Goal: Task Accomplishment & Management: Manage account settings

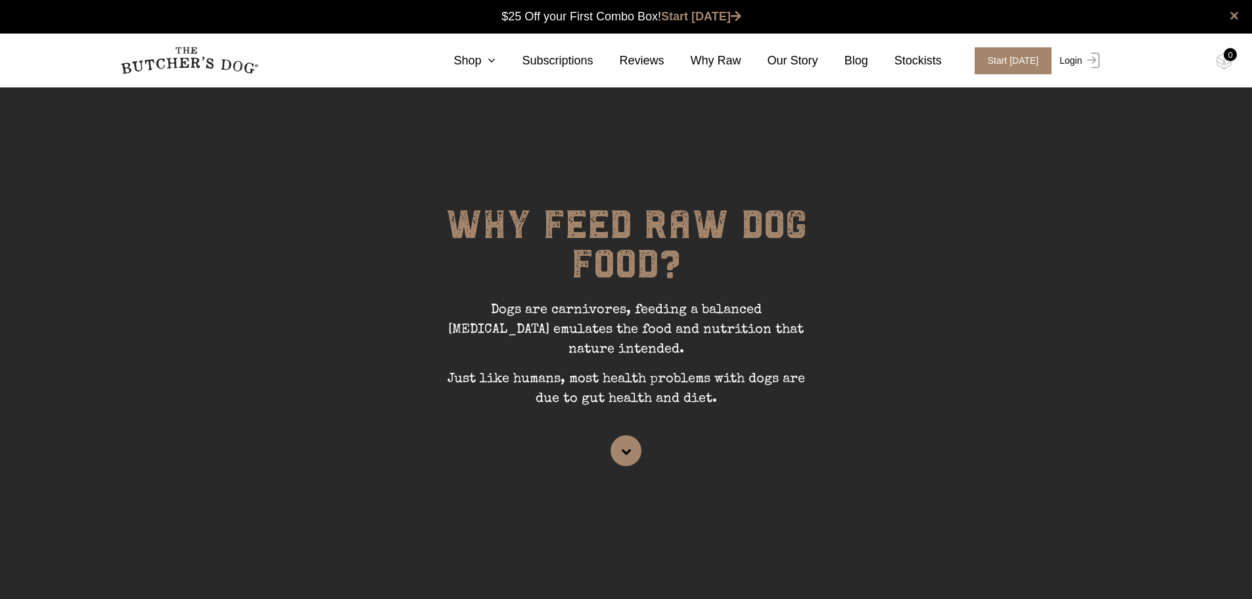
click at [1085, 59] on img at bounding box center [1091, 61] width 17 height 16
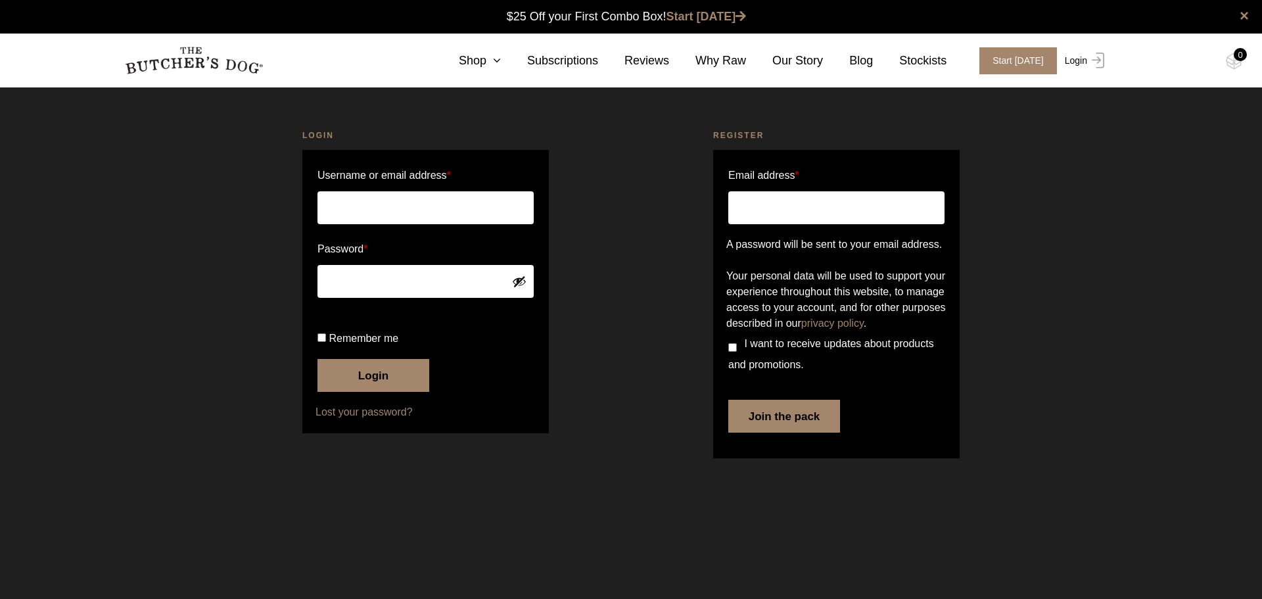
type input "[PERSON_NAME][EMAIL_ADDRESS][PERSON_NAME][DOMAIN_NAME]"
click at [353, 392] on button "Login" at bounding box center [373, 375] width 112 height 33
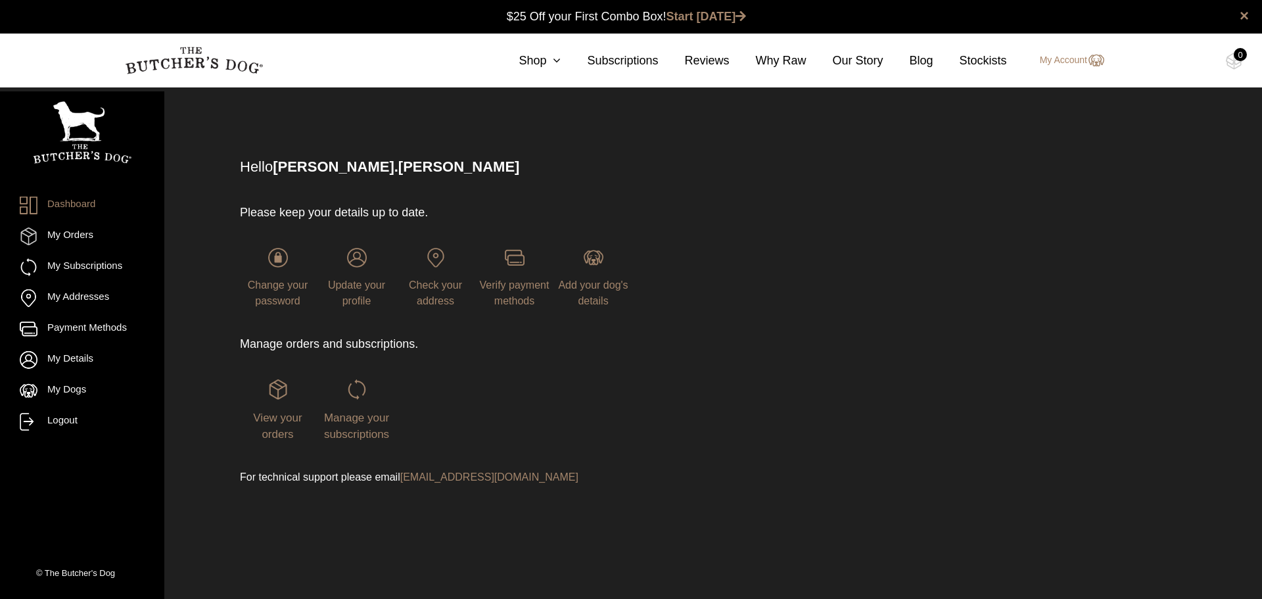
click at [353, 422] on span "Manage your subscriptions" at bounding box center [356, 426] width 65 height 30
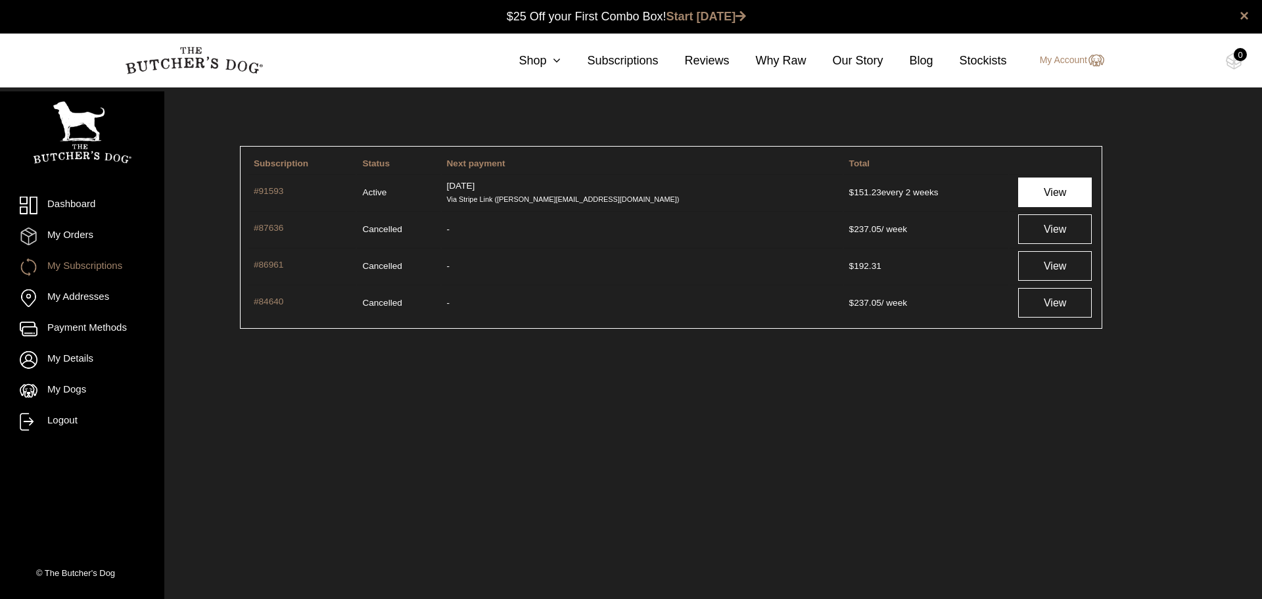
click at [1024, 188] on link "View" at bounding box center [1055, 192] width 74 height 30
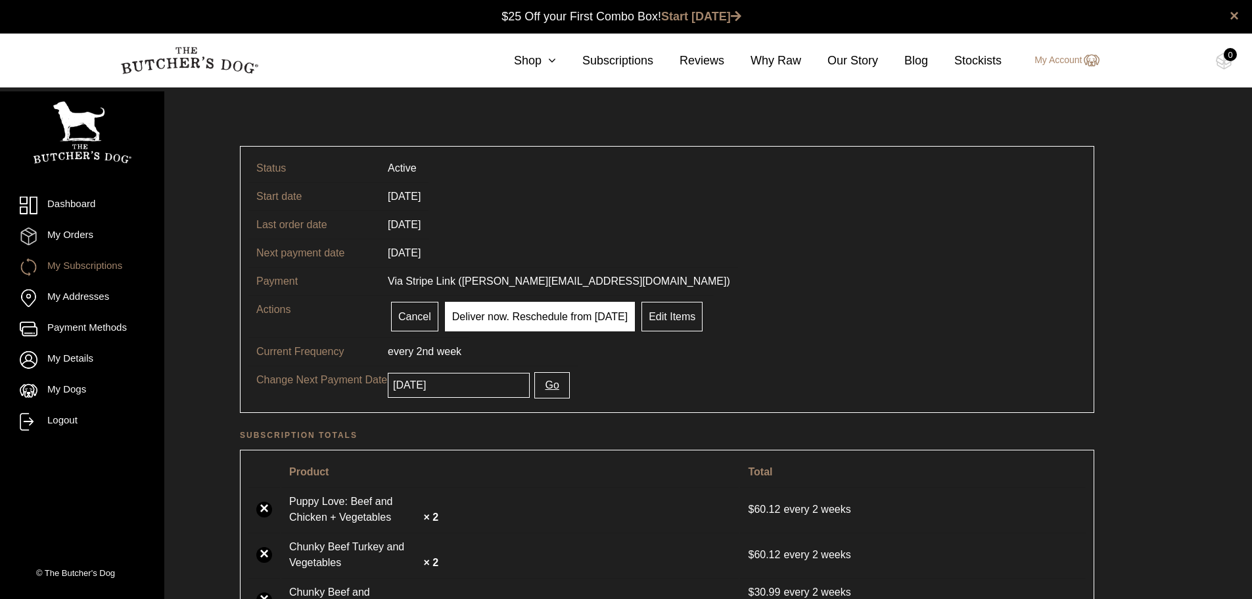
click at [507, 309] on link "Deliver now. Reschedule from today" at bounding box center [540, 317] width 190 height 30
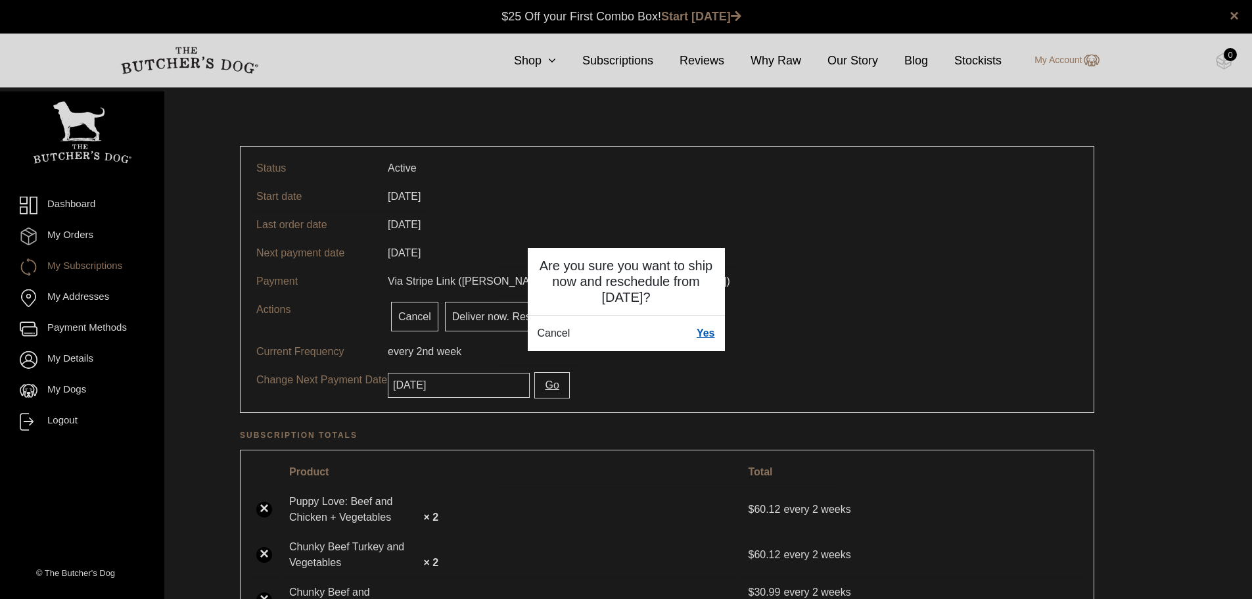
click at [703, 339] on link "Yes" at bounding box center [706, 333] width 18 height 16
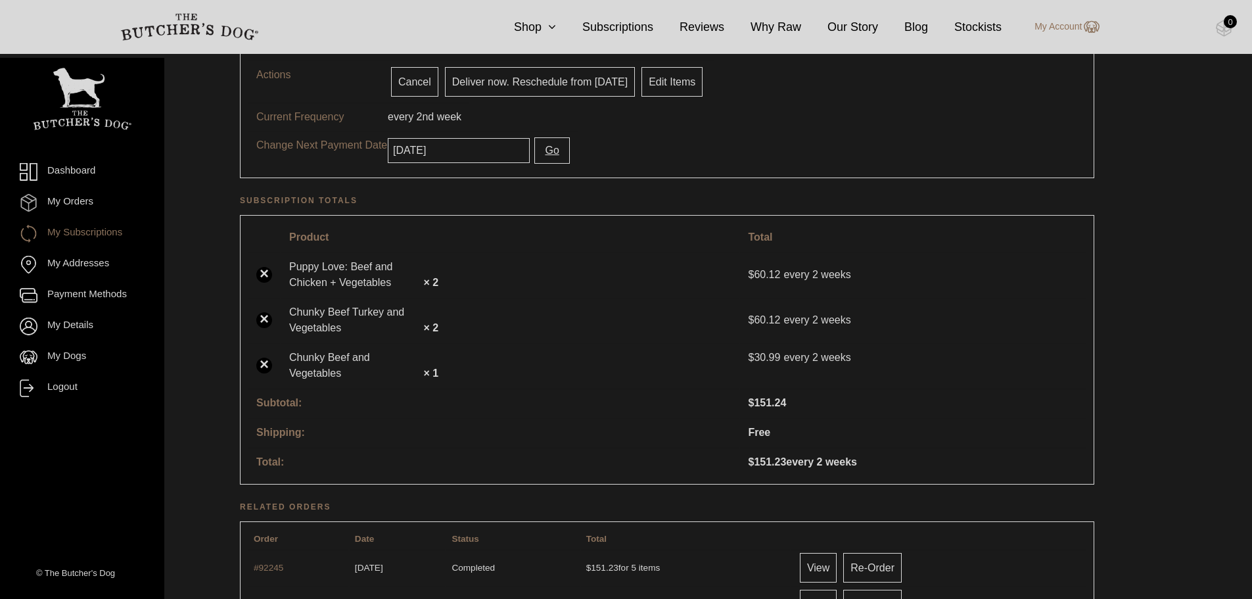
scroll to position [263, 0]
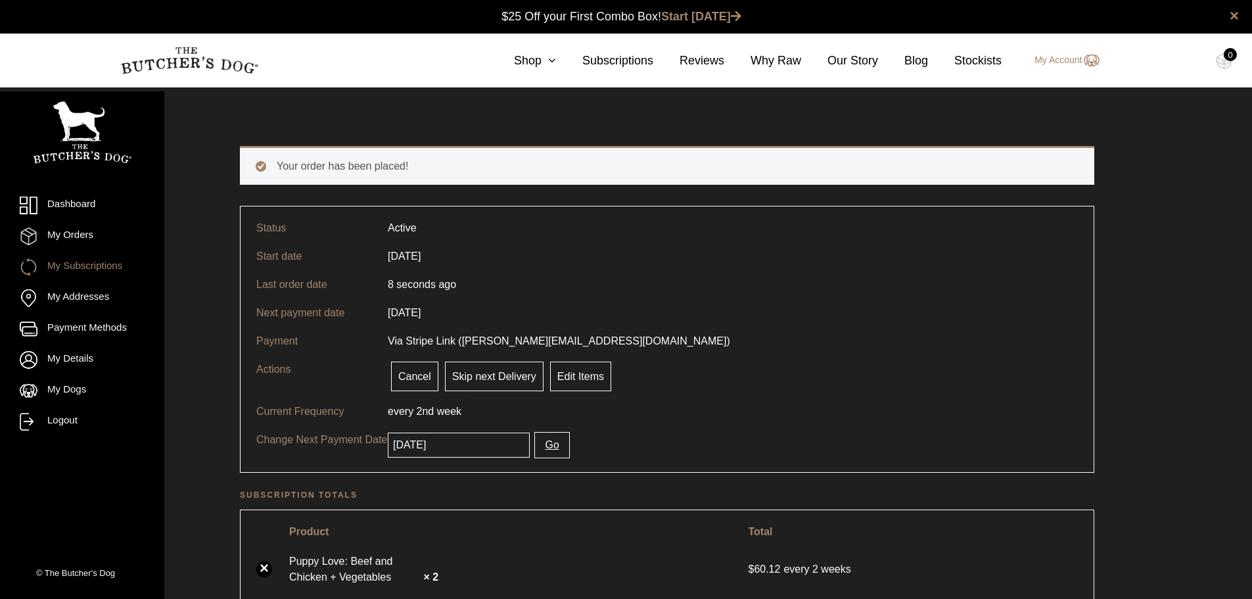
click at [274, 414] on p "Current Frequency" at bounding box center [321, 412] width 131 height 16
click at [51, 396] on link "My Dogs" at bounding box center [82, 391] width 125 height 18
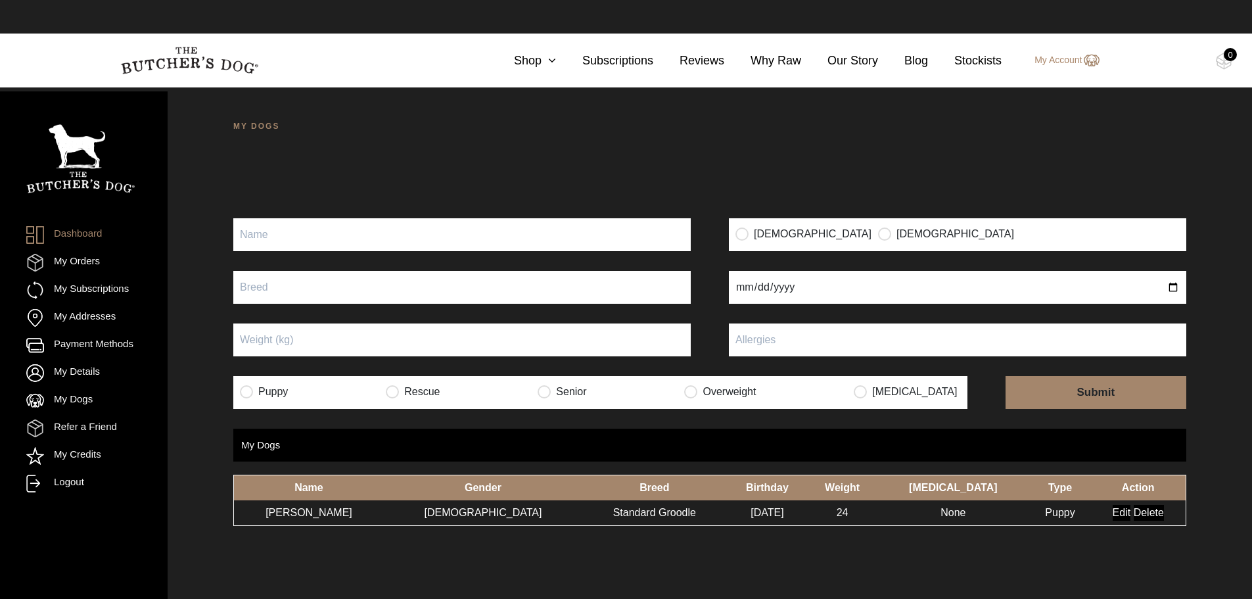
click at [1113, 516] on input "Edit" at bounding box center [1122, 513] width 18 height 16
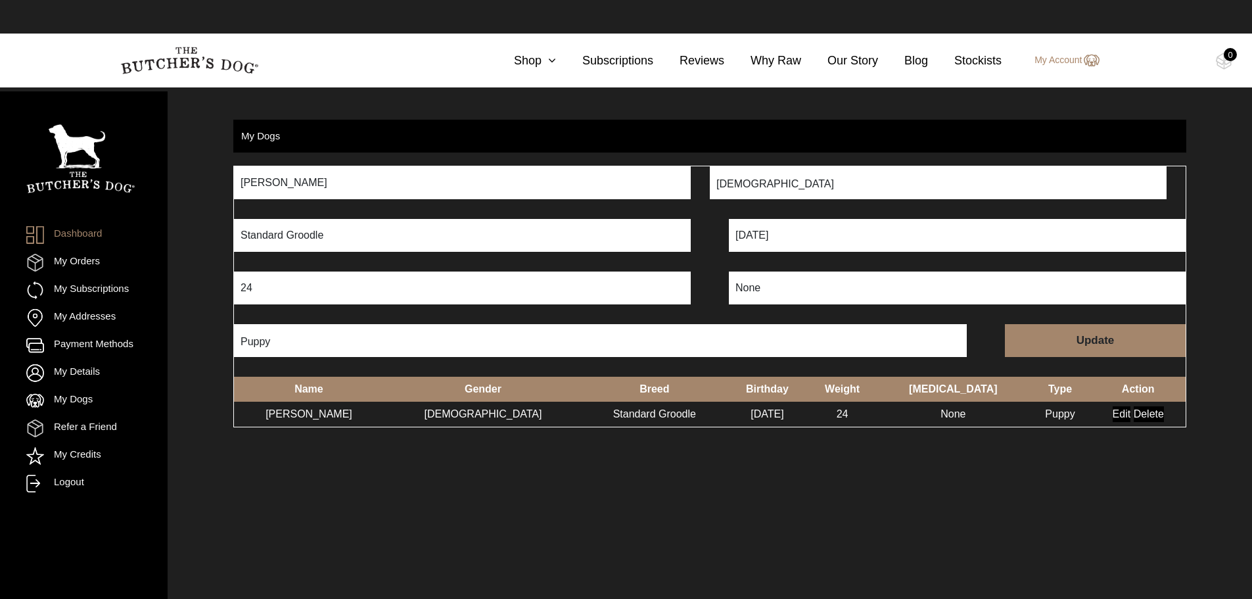
drag, startPoint x: 266, startPoint y: 291, endPoint x: 189, endPoint y: 291, distance: 76.9
click at [189, 291] on div "MY DOGS Your dog’s information has been updated Your dog’s information has been…" at bounding box center [710, 386] width 1085 height 599
type input "30"
drag, startPoint x: 341, startPoint y: 340, endPoint x: 28, endPoint y: 357, distance: 313.3
click at [28, 357] on div "Dashboard My Orders My Subscriptions My Addresses Payment Methods My Details My…" at bounding box center [626, 386] width 1252 height 599
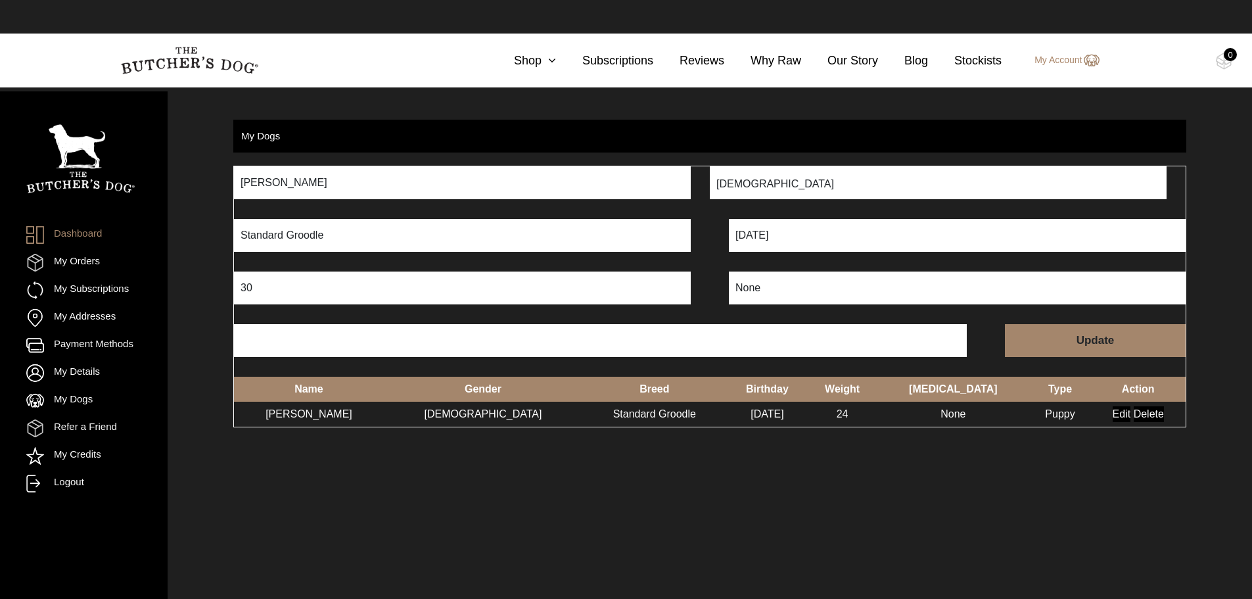
click at [1034, 338] on input "Update" at bounding box center [1095, 340] width 181 height 33
